Goal: Information Seeking & Learning: Learn about a topic

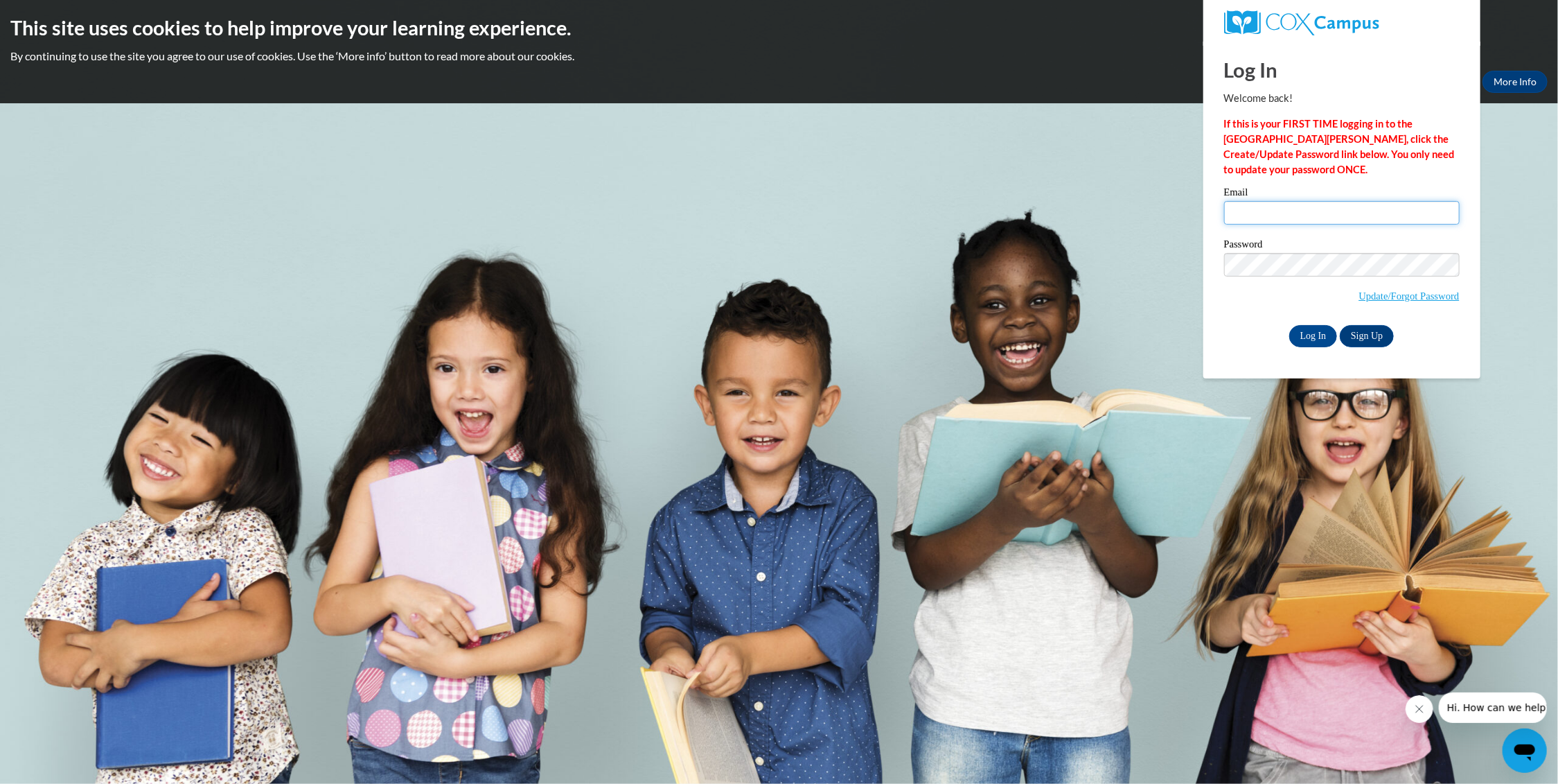
click at [1287, 215] on input "Email" at bounding box center [1342, 213] width 235 height 23
type input "redmon_stacey@yahoo.com"
click at [1321, 336] on input "Log In" at bounding box center [1313, 336] width 48 height 23
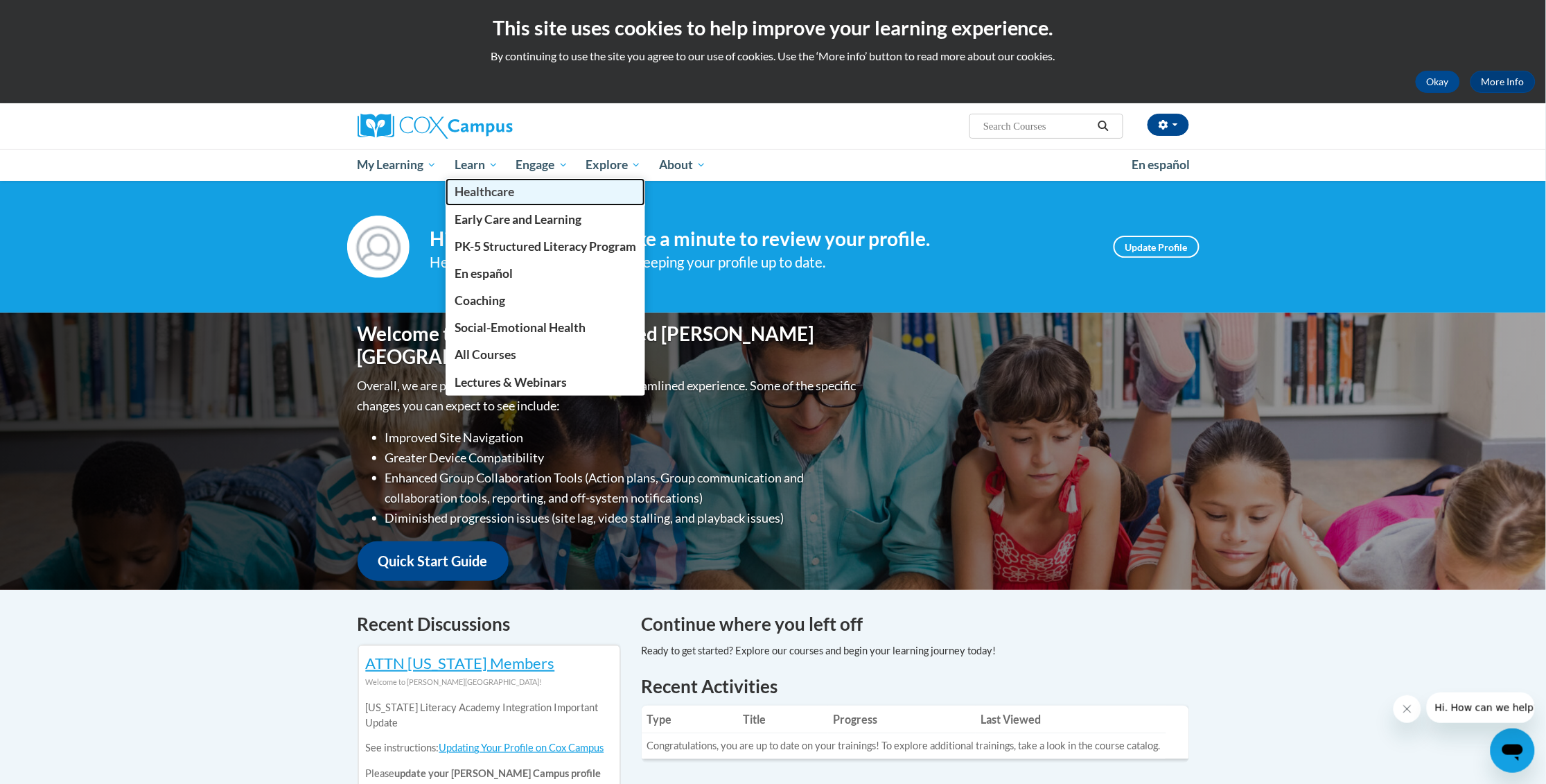
click at [487, 194] on span "Healthcare" at bounding box center [484, 191] width 59 height 14
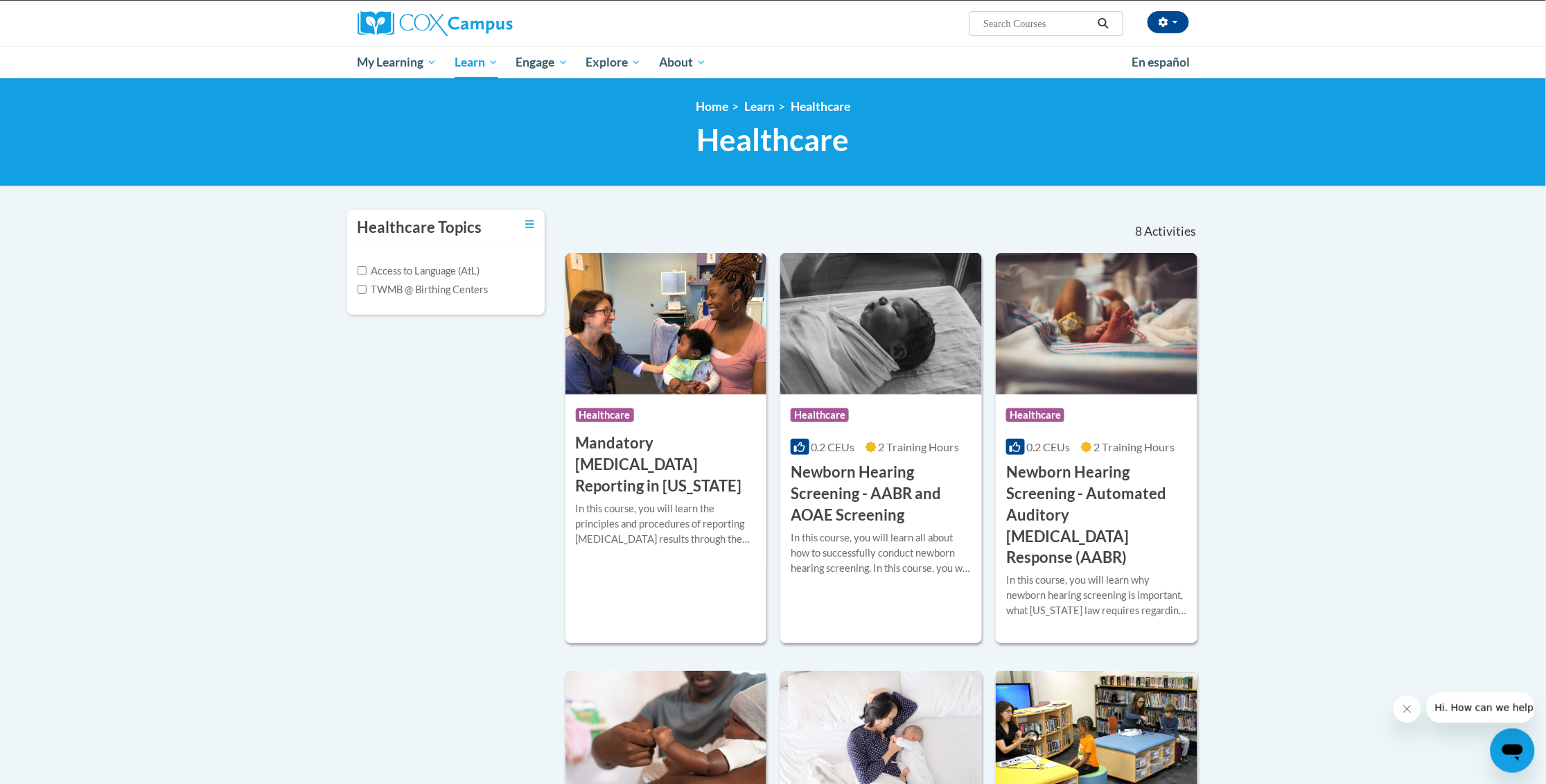
scroll to position [81, 0]
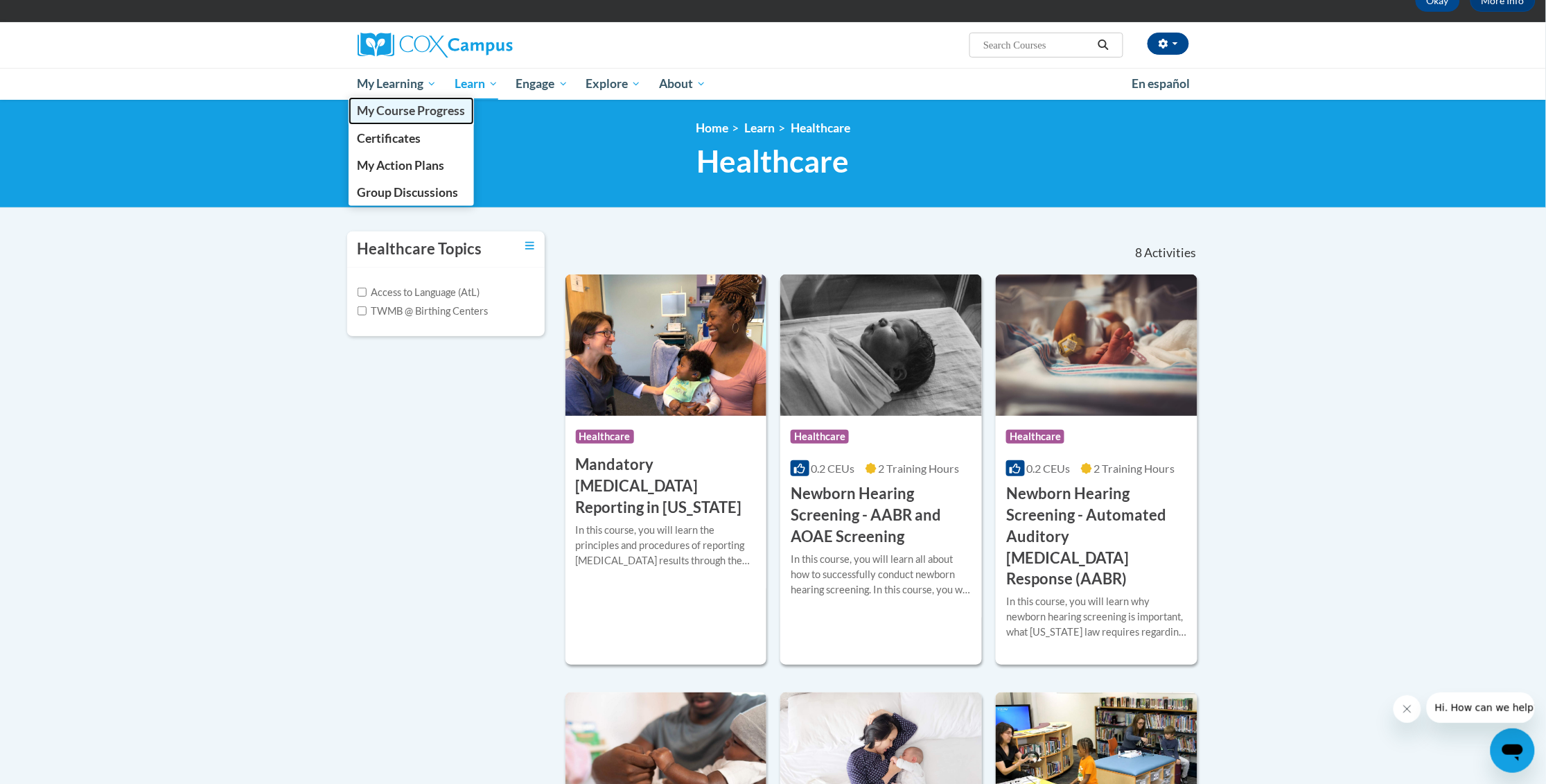
click at [409, 110] on span "My Course Progress" at bounding box center [410, 110] width 108 height 14
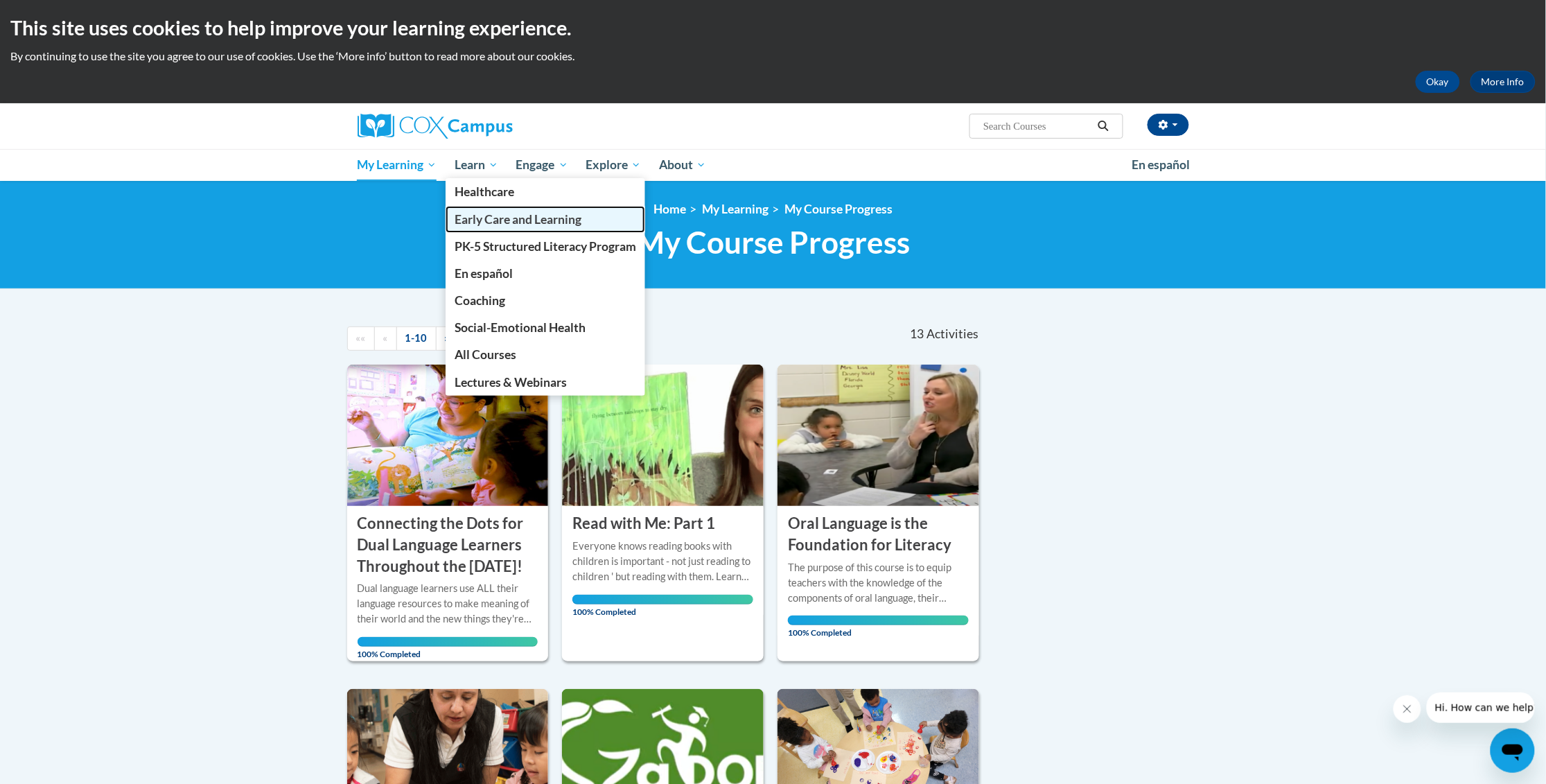
click at [469, 218] on span "Early Care and Learning" at bounding box center [518, 219] width 127 height 14
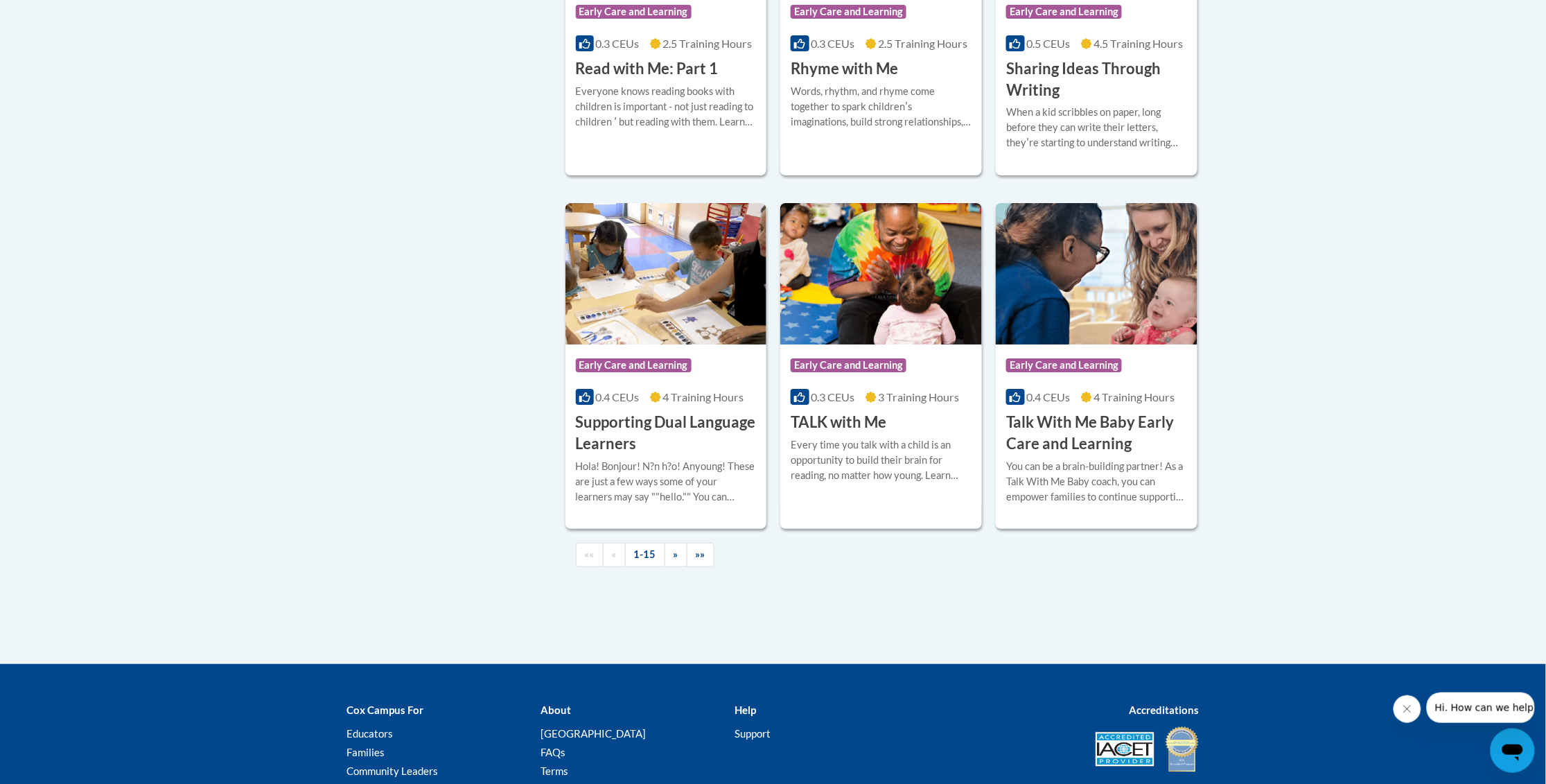
scroll to position [1874, 0]
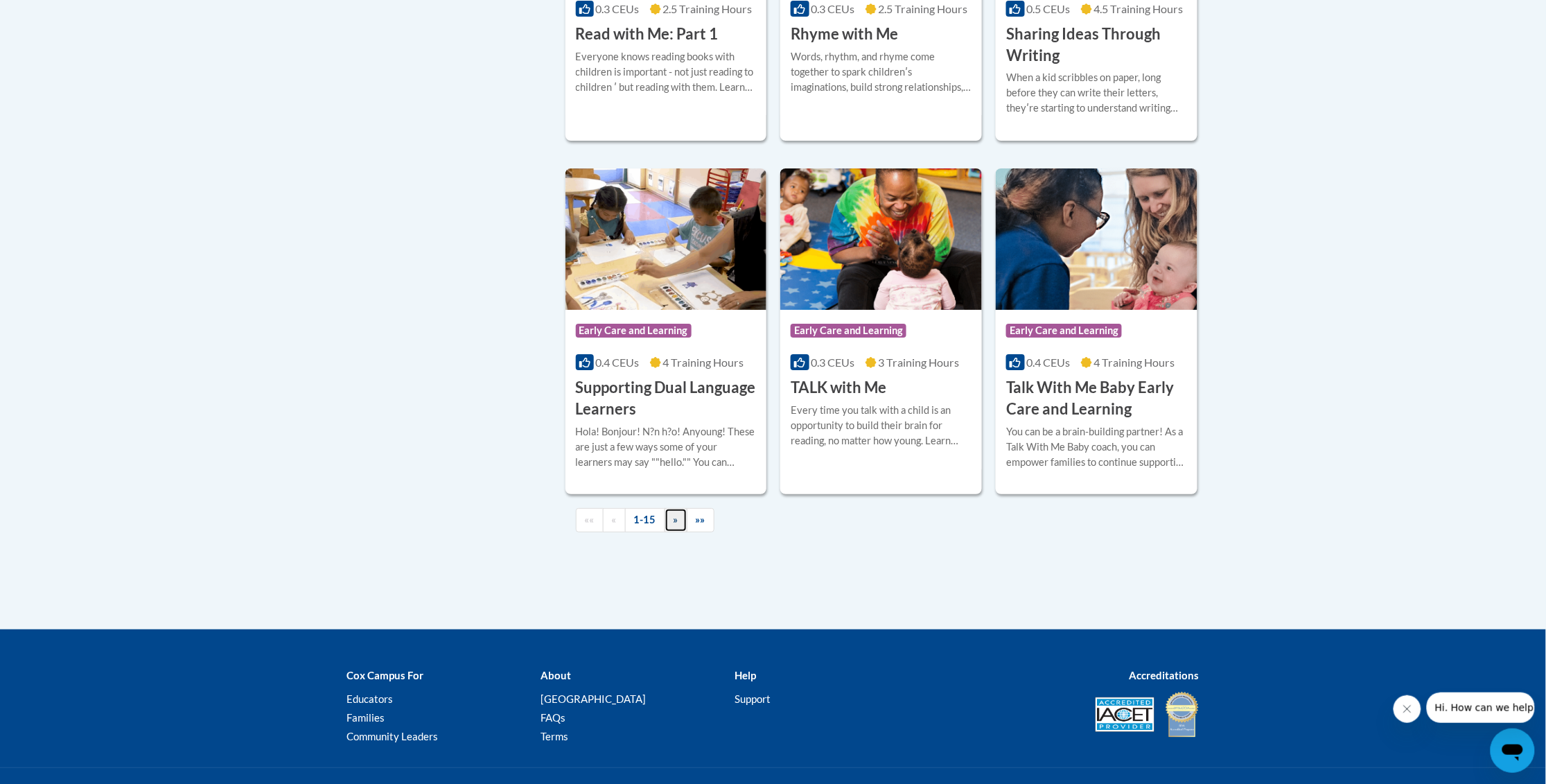
click at [678, 525] on span "»" at bounding box center [677, 519] width 5 height 12
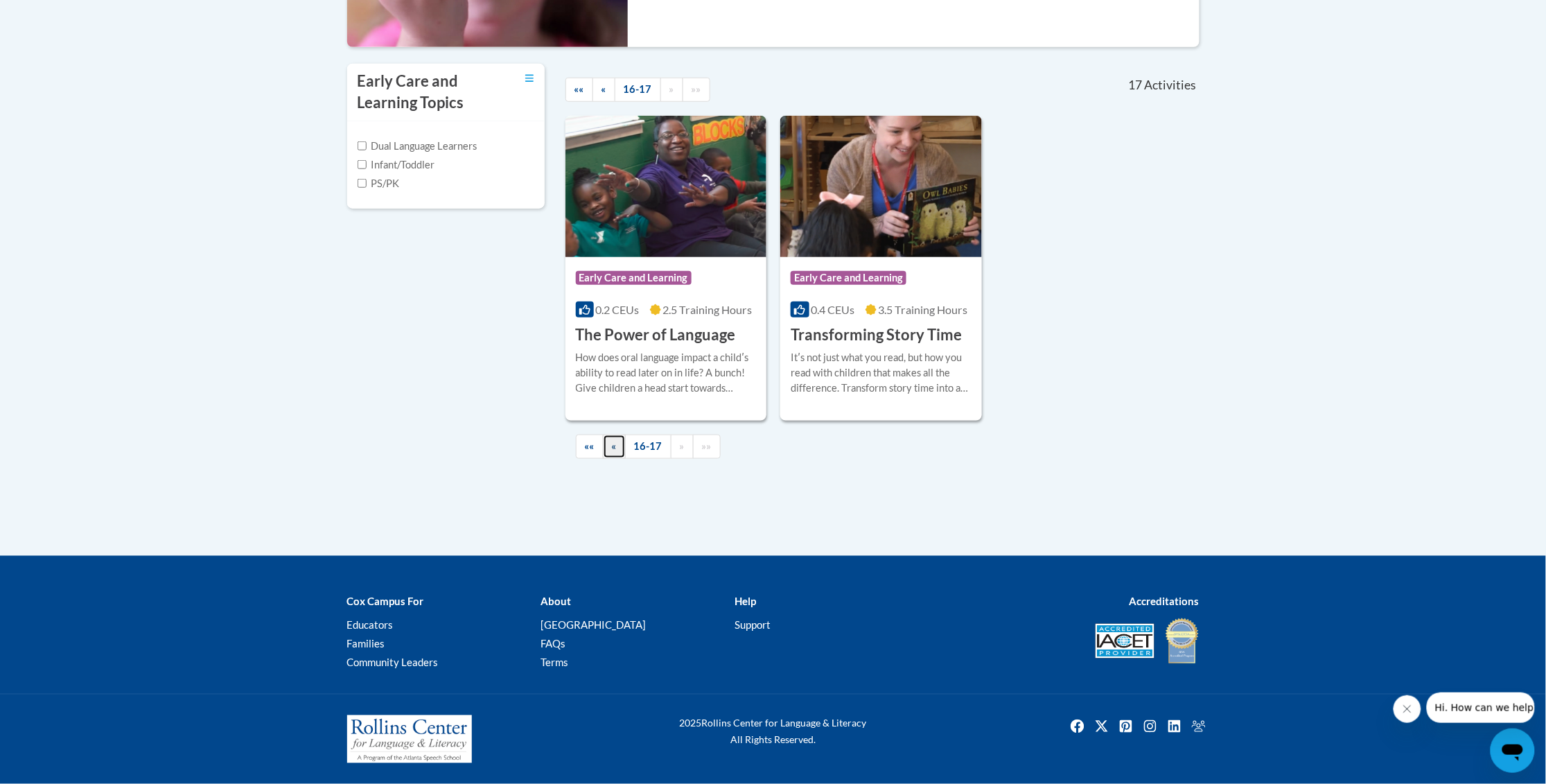
click at [611, 449] on link "«" at bounding box center [614, 446] width 23 height 24
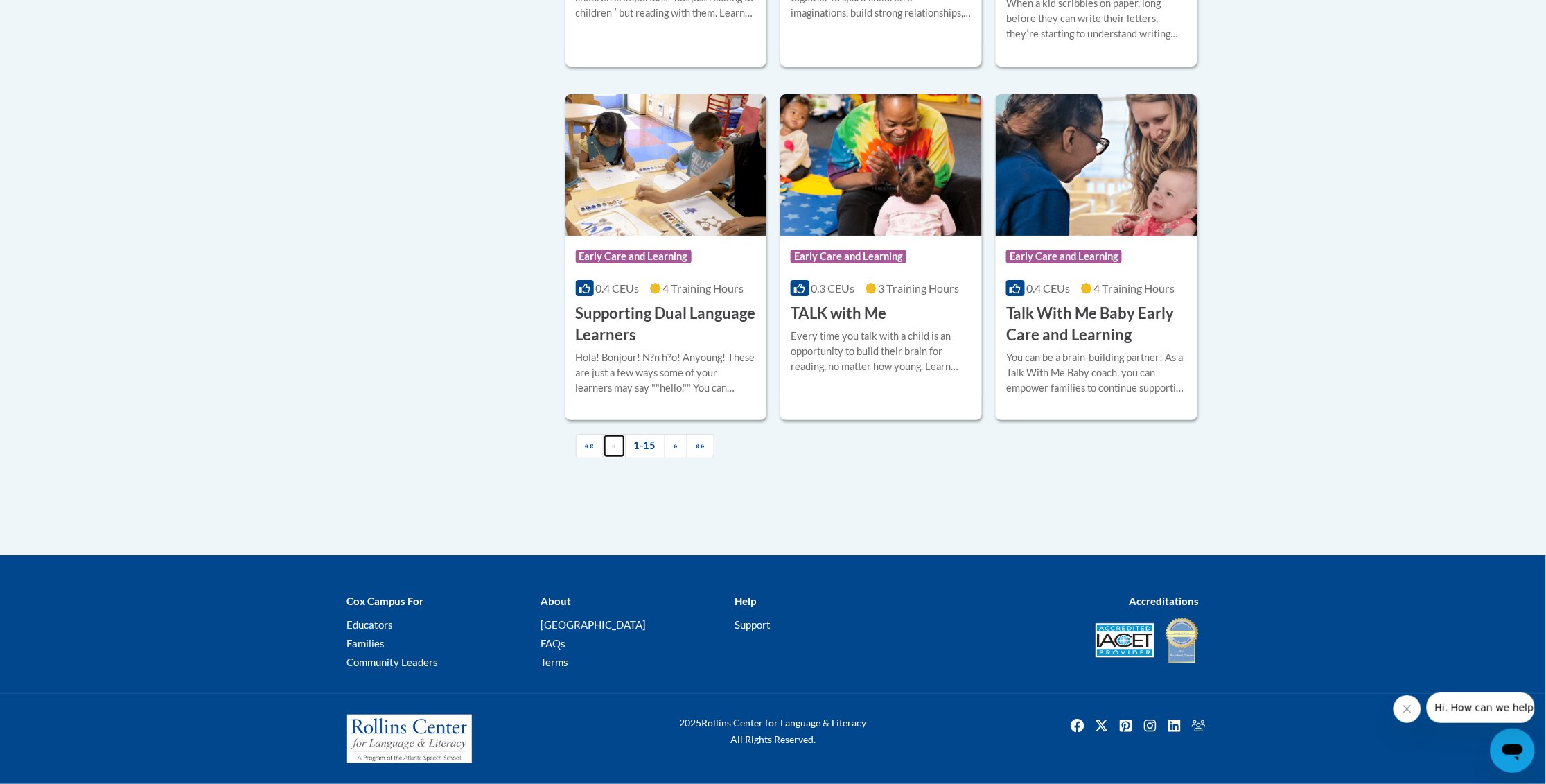
scroll to position [1972, 0]
click at [699, 448] on span "»»" at bounding box center [701, 445] width 10 height 12
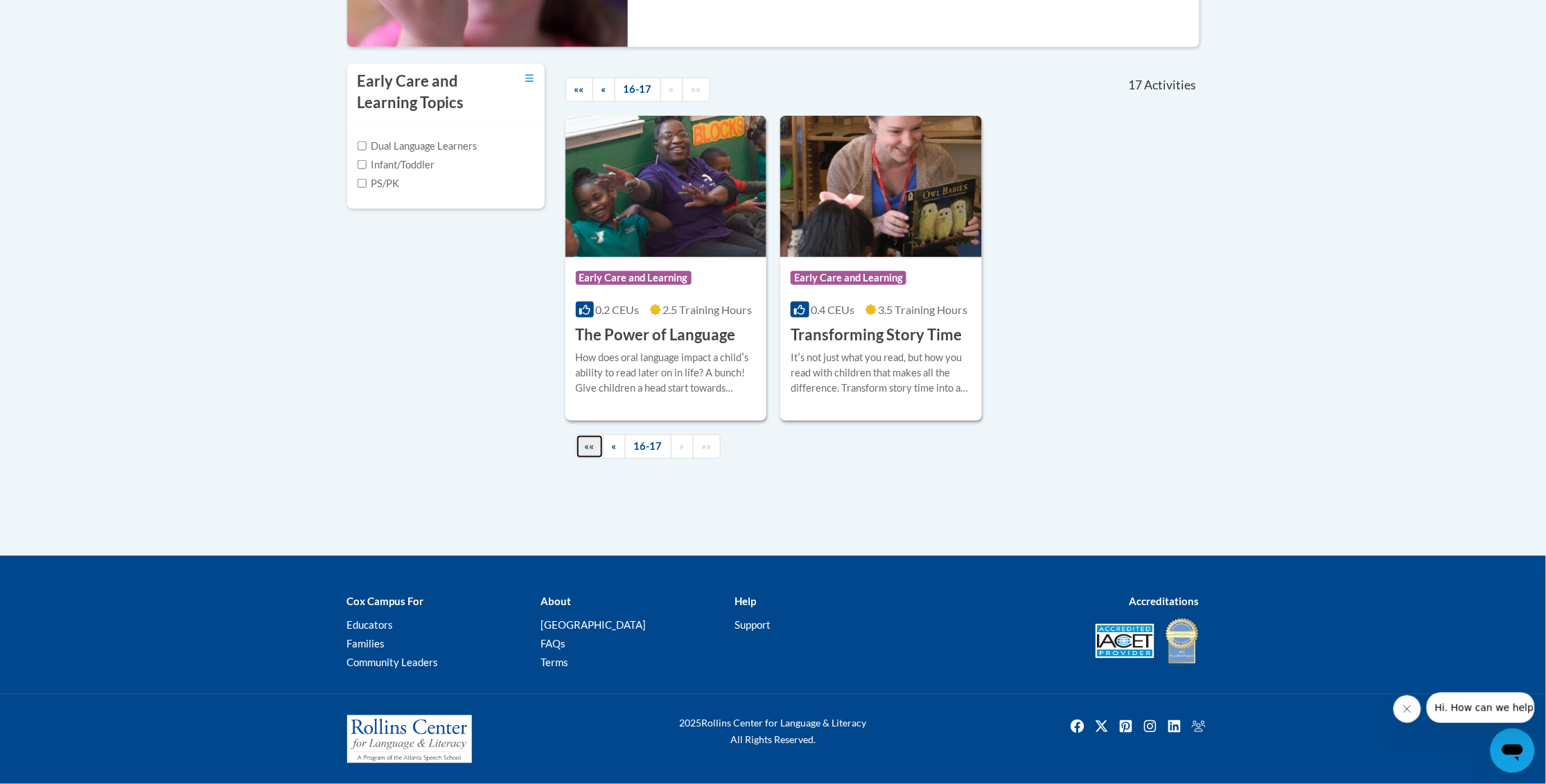
click at [592, 449] on span "««" at bounding box center [590, 446] width 10 height 12
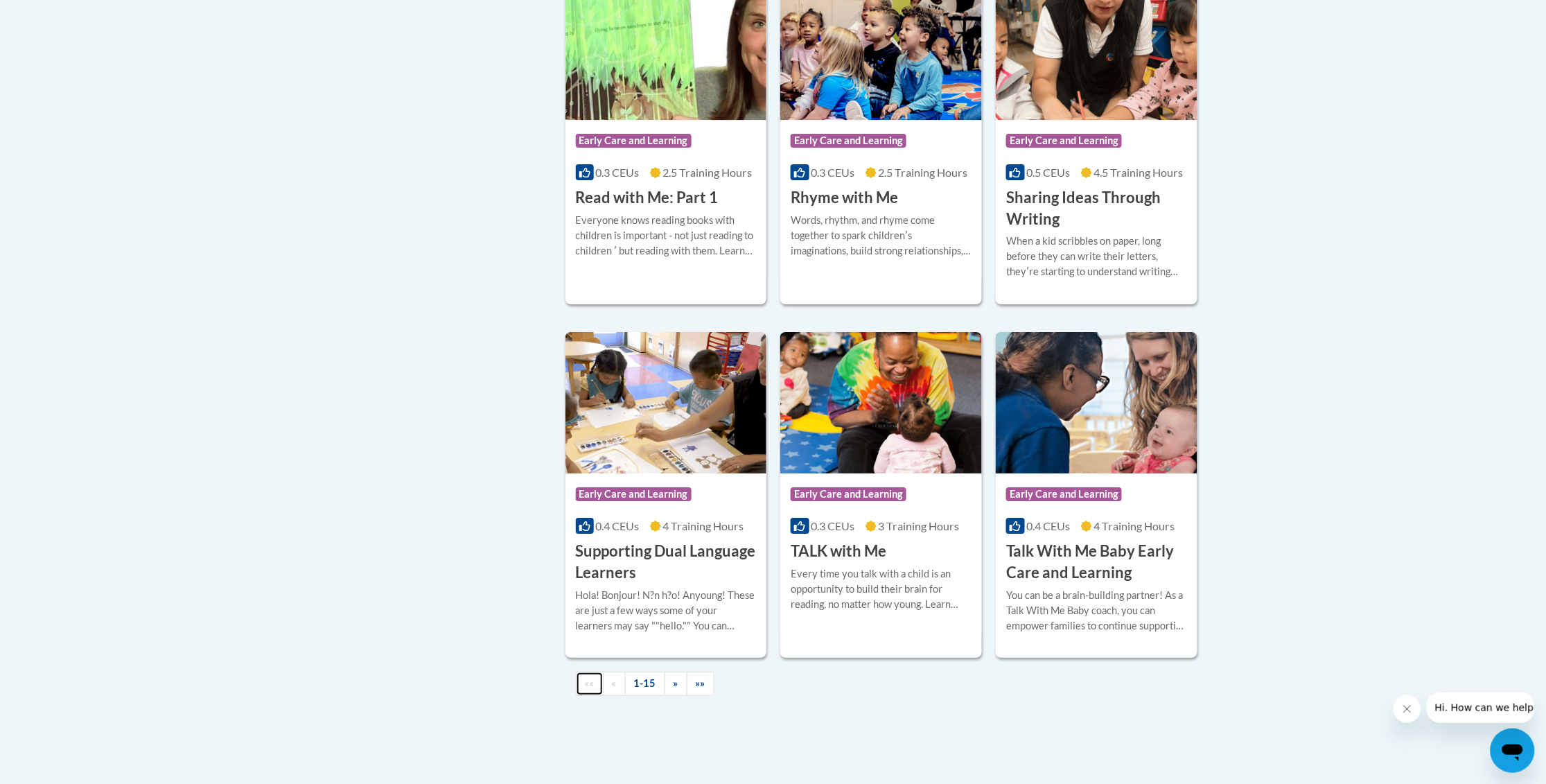
scroll to position [1712, 0]
click at [674, 688] on span "»" at bounding box center [677, 682] width 5 height 12
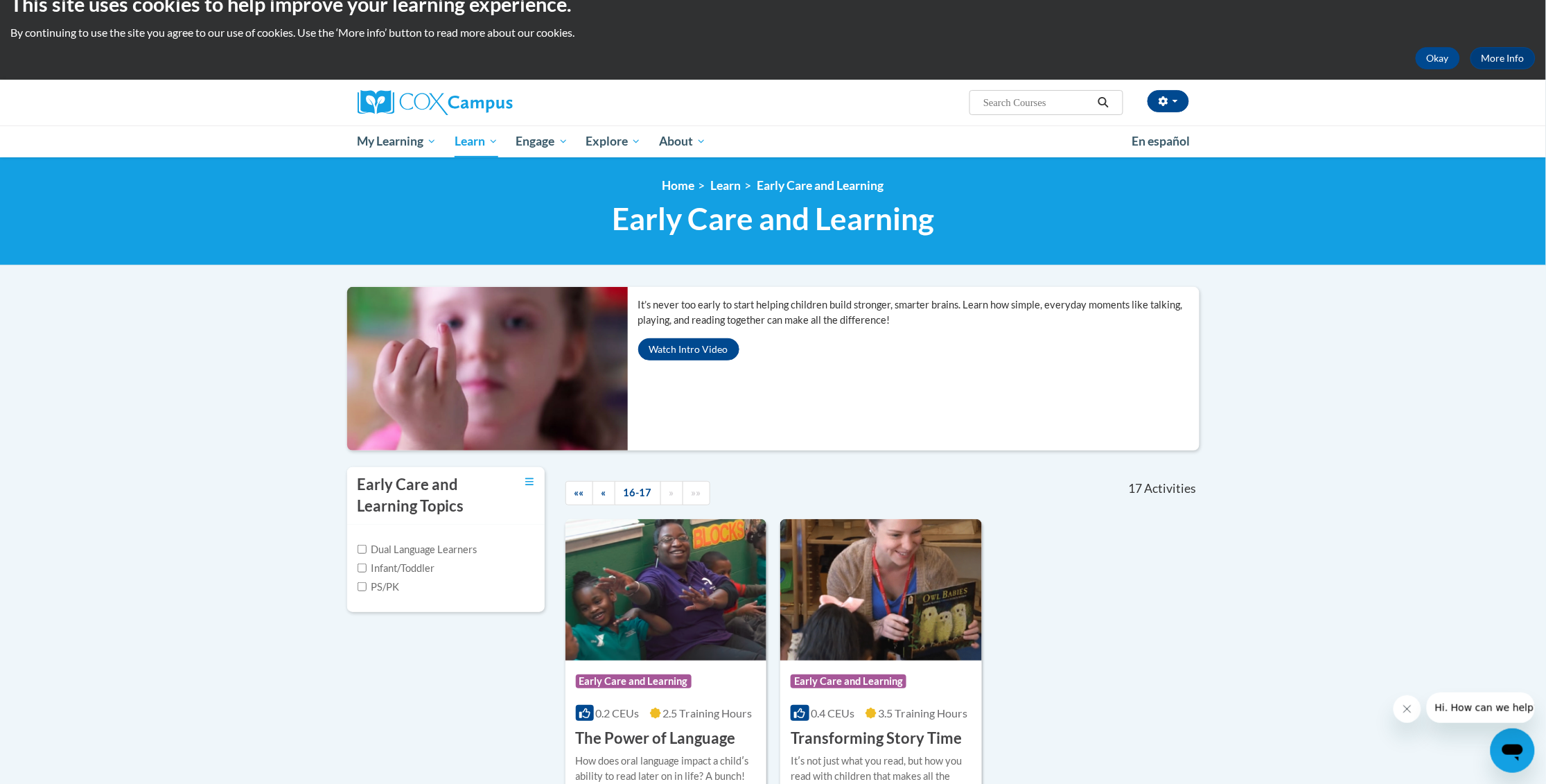
scroll to position [20, 0]
